Goal: Information Seeking & Learning: Check status

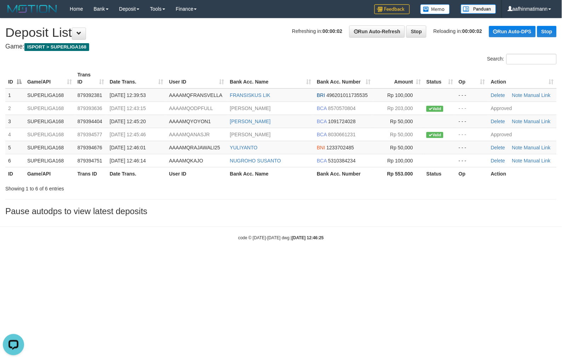
click at [259, 198] on div "**********" at bounding box center [281, 118] width 562 height 201
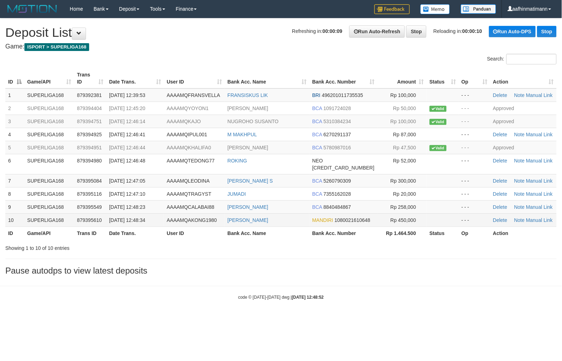
click at [315, 227] on td "MANDIRI 1080021610648" at bounding box center [343, 219] width 68 height 13
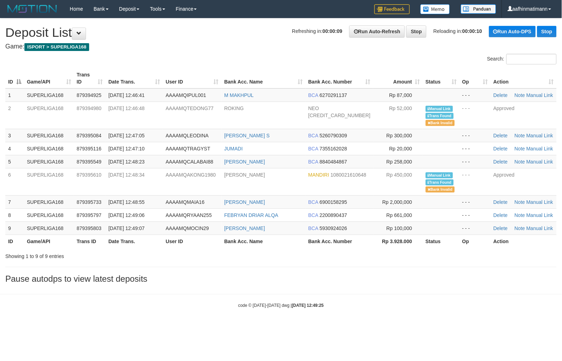
click at [299, 239] on th "Bank Acc. Name" at bounding box center [264, 241] width 84 height 13
click at [225, 292] on body "Toggle navigation Home Bank Account List Load By Website Group [ISPORT] SUPERLI…" at bounding box center [281, 163] width 562 height 326
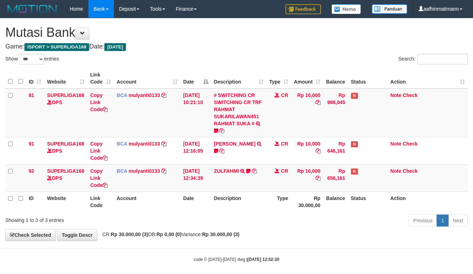
select select "***"
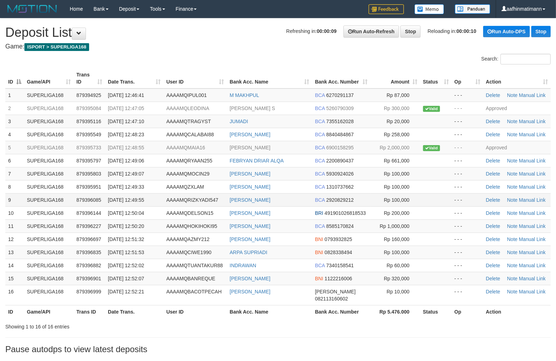
click at [199, 195] on td "AAAAMQRIZKYADI547" at bounding box center [195, 199] width 63 height 13
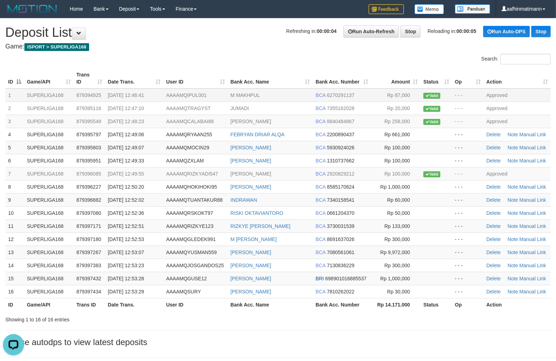
click at [372, 93] on td "Rp 87,000" at bounding box center [396, 94] width 50 height 13
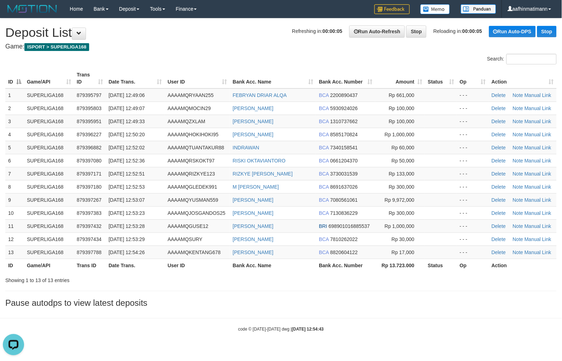
drag, startPoint x: 0, startPoint y: 0, endPoint x: 289, endPoint y: 46, distance: 292.5
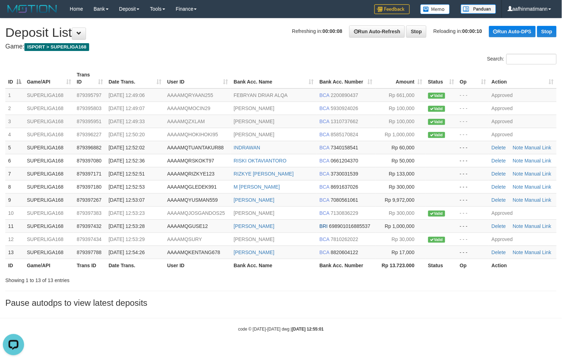
click at [200, 57] on div "Search:" at bounding box center [281, 60] width 562 height 12
drag, startPoint x: 197, startPoint y: 64, endPoint x: 190, endPoint y: 91, distance: 28.1
click at [197, 67] on div "Search: ID Game/API Trans ID Date Trans. User ID Bank Acc. Name Bank Acc. Numbe…" at bounding box center [280, 169] width 551 height 230
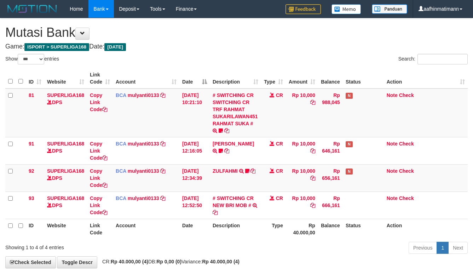
select select "***"
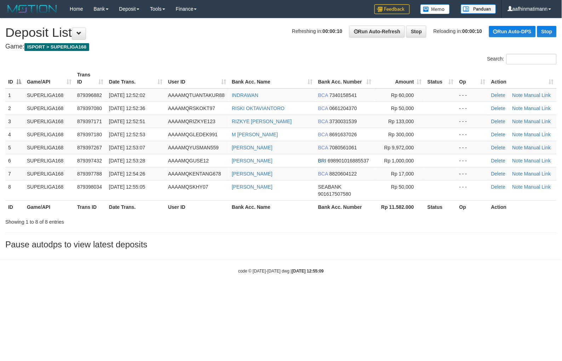
drag, startPoint x: 96, startPoint y: 261, endPoint x: 91, endPoint y: 268, distance: 9.2
click at [93, 265] on body "Toggle navigation Home Bank Account List Load By Website Group [ISPORT] SUPERLI…" at bounding box center [281, 146] width 562 height 292
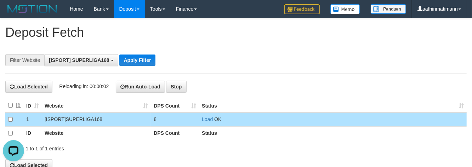
scroll to position [6, 0]
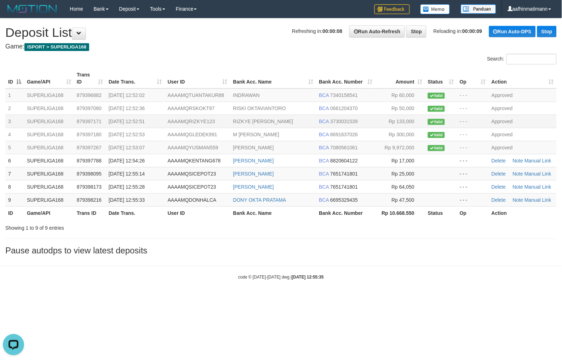
click at [187, 119] on span "AAAAMQRIZKYE123" at bounding box center [191, 122] width 47 height 6
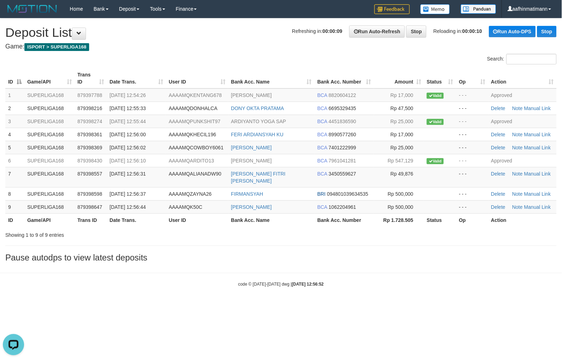
click at [200, 253] on h3 "Pause autodps to view latest deposits" at bounding box center [280, 257] width 551 height 9
click at [240, 253] on h3 "Pause autodps to view latest deposits" at bounding box center [280, 257] width 551 height 9
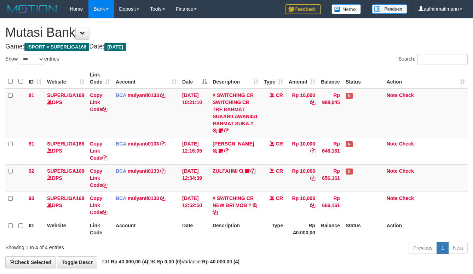
select select "***"
click at [175, 88] on th "Account" at bounding box center [146, 78] width 67 height 20
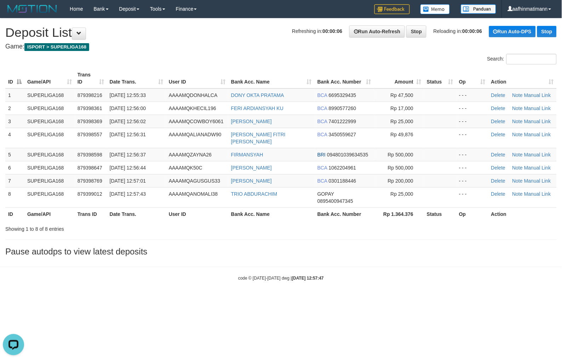
drag, startPoint x: 276, startPoint y: 33, endPoint x: 277, endPoint y: 36, distance: 3.6
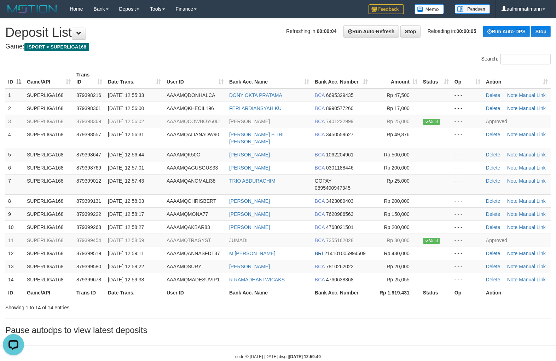
click at [324, 56] on div "Search:" at bounding box center [418, 60] width 268 height 12
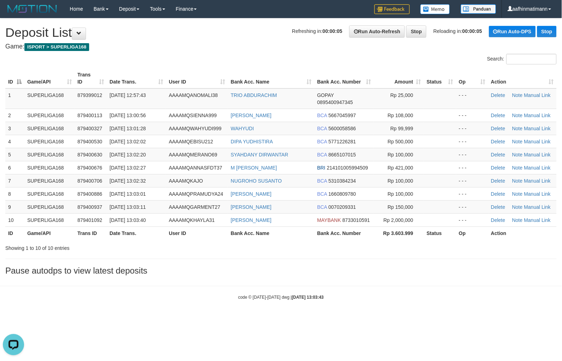
click at [243, 285] on body "Toggle navigation Home Bank Account List Load By Website Group [ISPORT] SUPERLI…" at bounding box center [281, 159] width 562 height 318
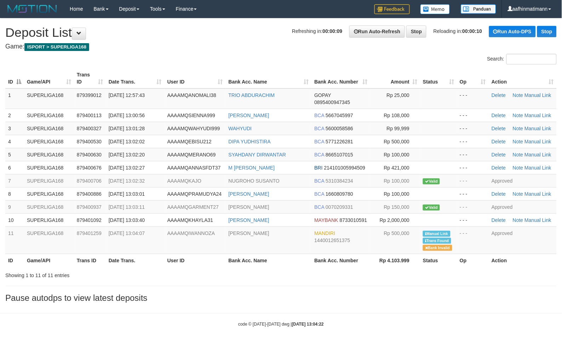
drag, startPoint x: 0, startPoint y: 0, endPoint x: 244, endPoint y: 27, distance: 245.7
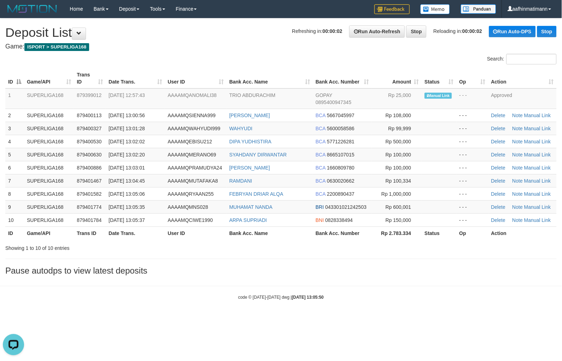
click at [214, 48] on h4 "Game: ISPORT > SUPERLIGA168" at bounding box center [280, 46] width 551 height 7
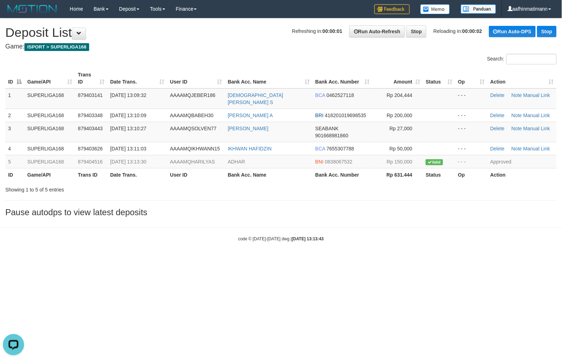
click at [259, 221] on body "Toggle navigation Home Bank Account List Load By Website Group [ISPORT] SUPERLI…" at bounding box center [281, 130] width 562 height 260
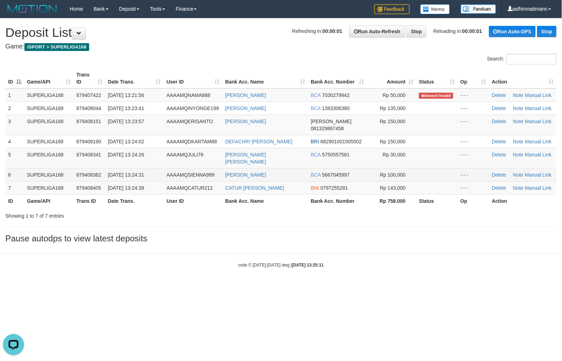
click at [63, 168] on td "SUPERLIGA168" at bounding box center [49, 174] width 50 height 13
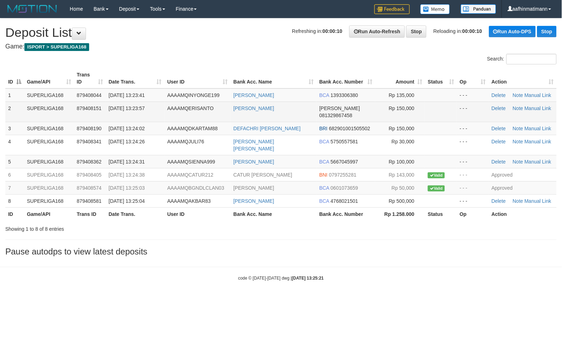
click at [145, 110] on span "[DATE] 13:23:57" at bounding box center [127, 108] width 36 height 6
